Goal: Task Accomplishment & Management: Use online tool/utility

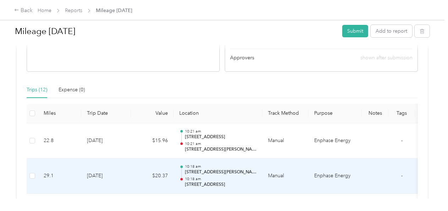
scroll to position [130, 0]
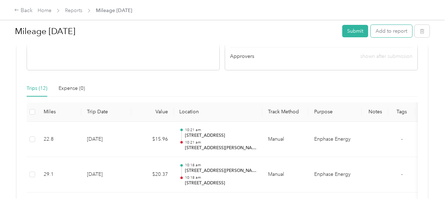
click at [388, 36] on button "Add to report" at bounding box center [392, 31] width 42 height 12
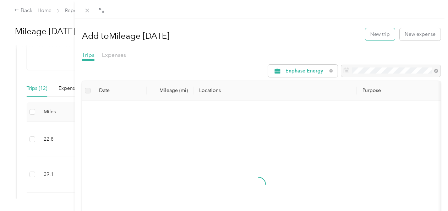
click at [374, 39] on button "New trip" at bounding box center [379, 34] width 29 height 12
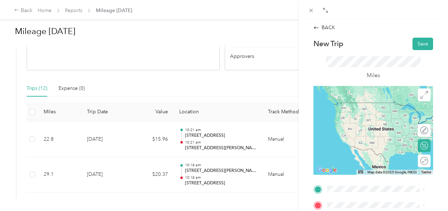
click at [374, 169] on span "[STREET_ADDRESS][PERSON_NAME][US_STATE]" at bounding box center [382, 164] width 82 height 12
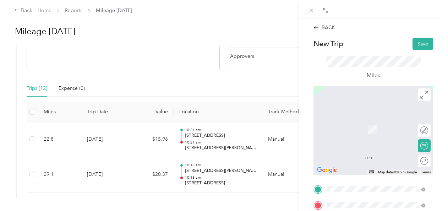
click at [359, 163] on span "[STREET_ADDRESS][PERSON_NAME][US_STATE]" at bounding box center [382, 163] width 82 height 12
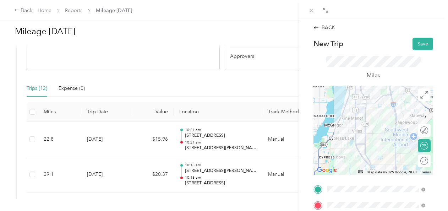
click at [421, 42] on button "Save" at bounding box center [423, 44] width 21 height 12
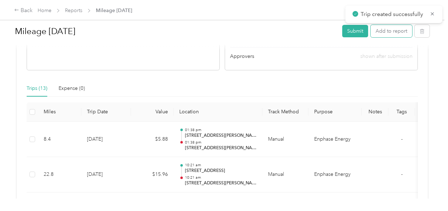
click at [383, 30] on button "Add to report" at bounding box center [392, 31] width 42 height 12
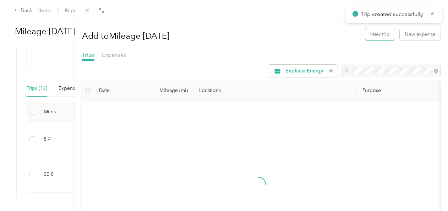
click at [374, 33] on button "New trip" at bounding box center [379, 34] width 29 height 12
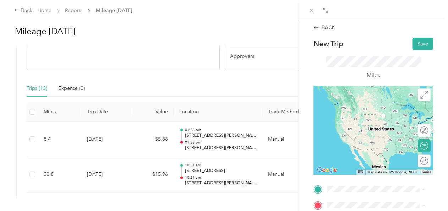
click at [368, 123] on span "[STREET_ADDRESS][PERSON_NAME][US_STATE]" at bounding box center [382, 116] width 82 height 12
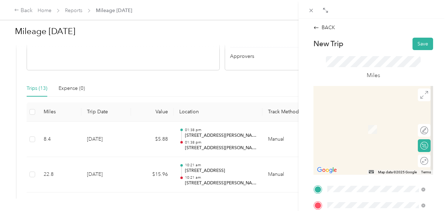
click at [362, 187] on span "[STREET_ADDRESS][PERSON_NAME][US_STATE]" at bounding box center [382, 182] width 82 height 12
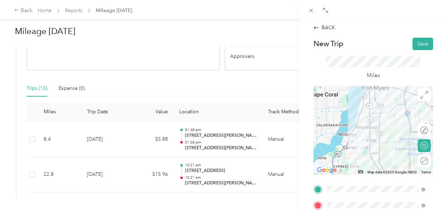
click at [370, 131] on div at bounding box center [374, 130] width 120 height 89
click at [369, 125] on div at bounding box center [374, 130] width 120 height 89
click at [374, 132] on div at bounding box center [374, 130] width 120 height 89
click at [381, 140] on div at bounding box center [374, 130] width 120 height 89
click at [419, 45] on button "Save" at bounding box center [423, 44] width 21 height 12
